Goal: Answer question/provide support

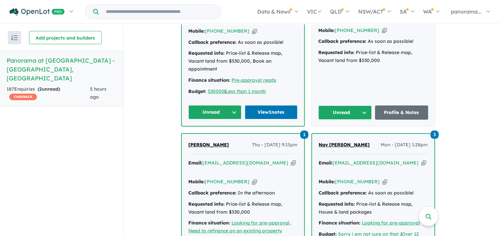
scroll to position [363, 0]
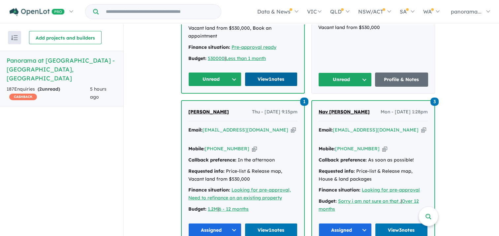
click at [257, 78] on link "View 1 notes" at bounding box center [271, 79] width 53 height 14
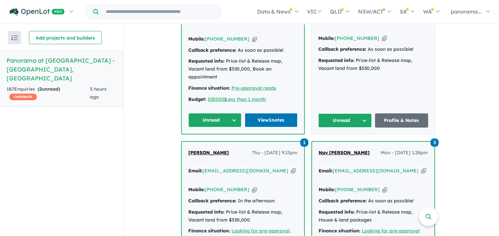
scroll to position [264, 0]
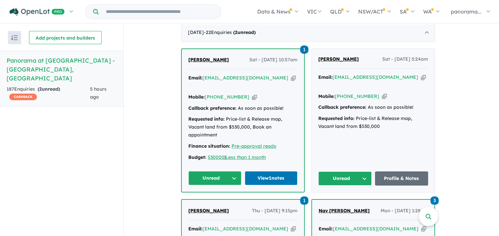
click at [355, 177] on button "Unread" at bounding box center [344, 178] width 53 height 14
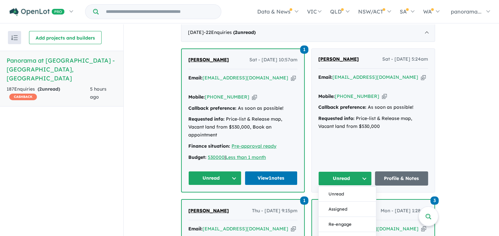
click at [351, 204] on button "Assigned" at bounding box center [346, 209] width 57 height 15
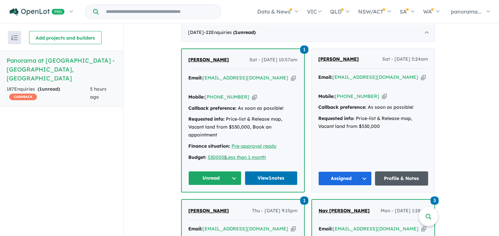
click at [389, 175] on link "Profile & Notes" at bounding box center [401, 178] width 53 height 14
click at [219, 177] on button "Unread" at bounding box center [214, 178] width 53 height 14
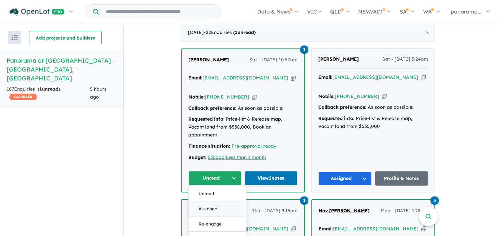
click at [217, 205] on button "Assigned" at bounding box center [217, 208] width 57 height 15
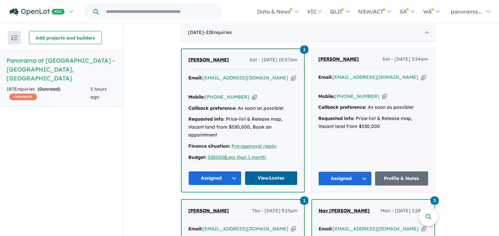
click at [260, 177] on link "View 1 notes" at bounding box center [271, 178] width 53 height 14
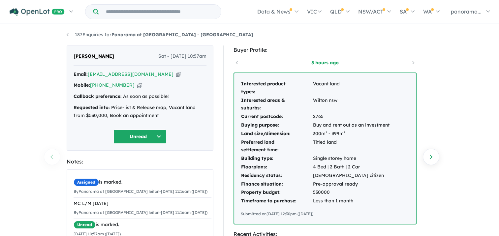
click at [152, 136] on button "Unread" at bounding box center [139, 137] width 53 height 14
click at [145, 164] on button "Assigned" at bounding box center [142, 167] width 57 height 15
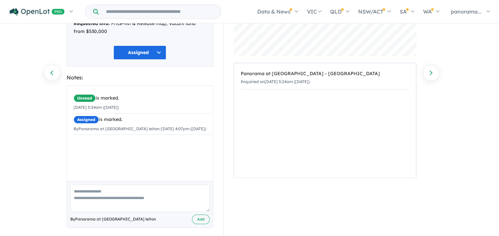
scroll to position [88, 0]
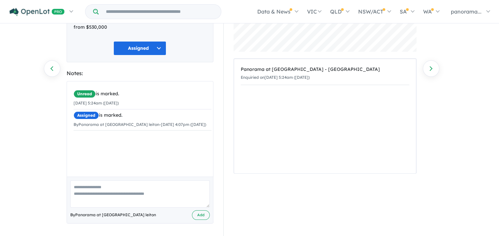
click at [129, 198] on textarea at bounding box center [139, 193] width 139 height 27
click at [128, 200] on textarea at bounding box center [139, 193] width 139 height 27
type textarea "**********"
click at [196, 212] on button "Add" at bounding box center [201, 215] width 18 height 10
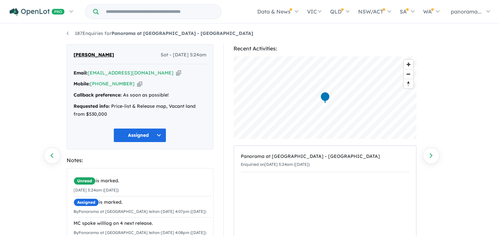
scroll to position [0, 0]
